Goal: Navigation & Orientation: Go to known website

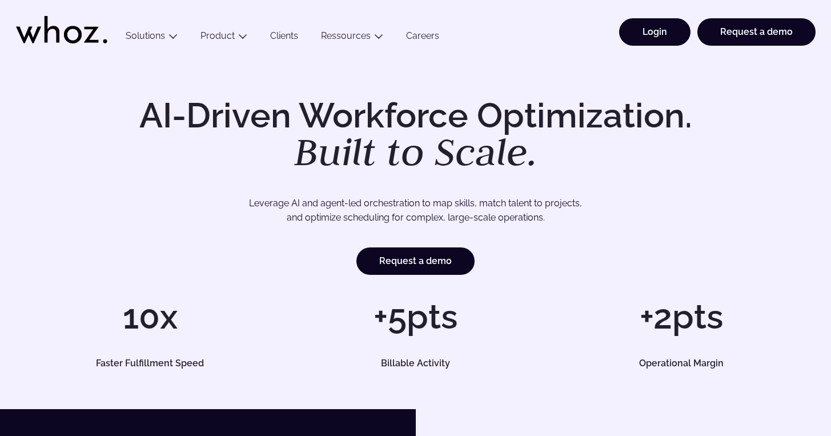
click at [679, 25] on link "Login" at bounding box center [654, 31] width 71 height 27
